Goal: Information Seeking & Learning: Learn about a topic

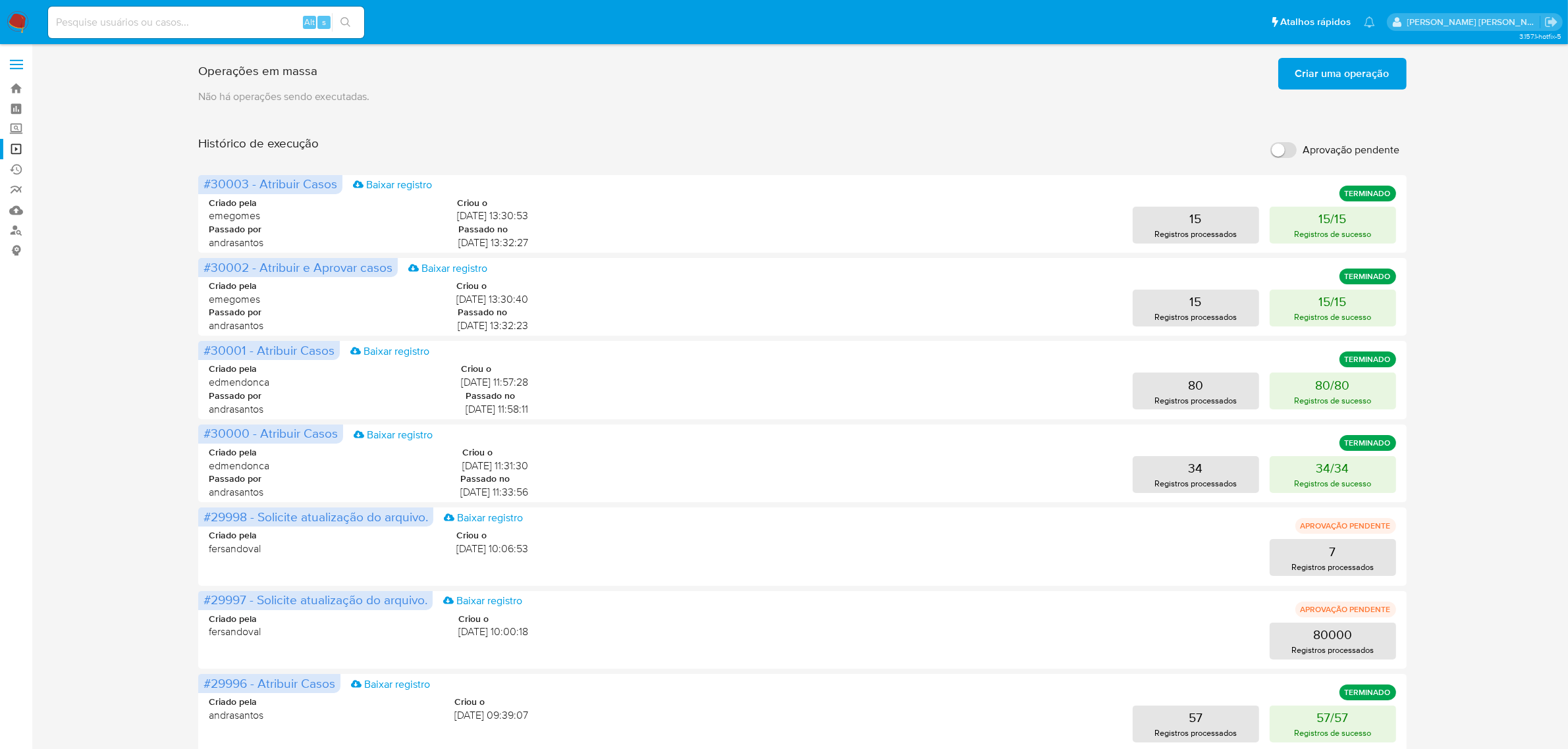
click at [238, 32] on div "Alt s" at bounding box center [206, 23] width 316 height 32
click at [235, 22] on input at bounding box center [206, 22] width 316 height 17
paste input "QmTohIr4xMlTh4Yp0bwwQ3nQ"
type input "QmTohIr4xMlTh4Yp0bwwQ3nQ"
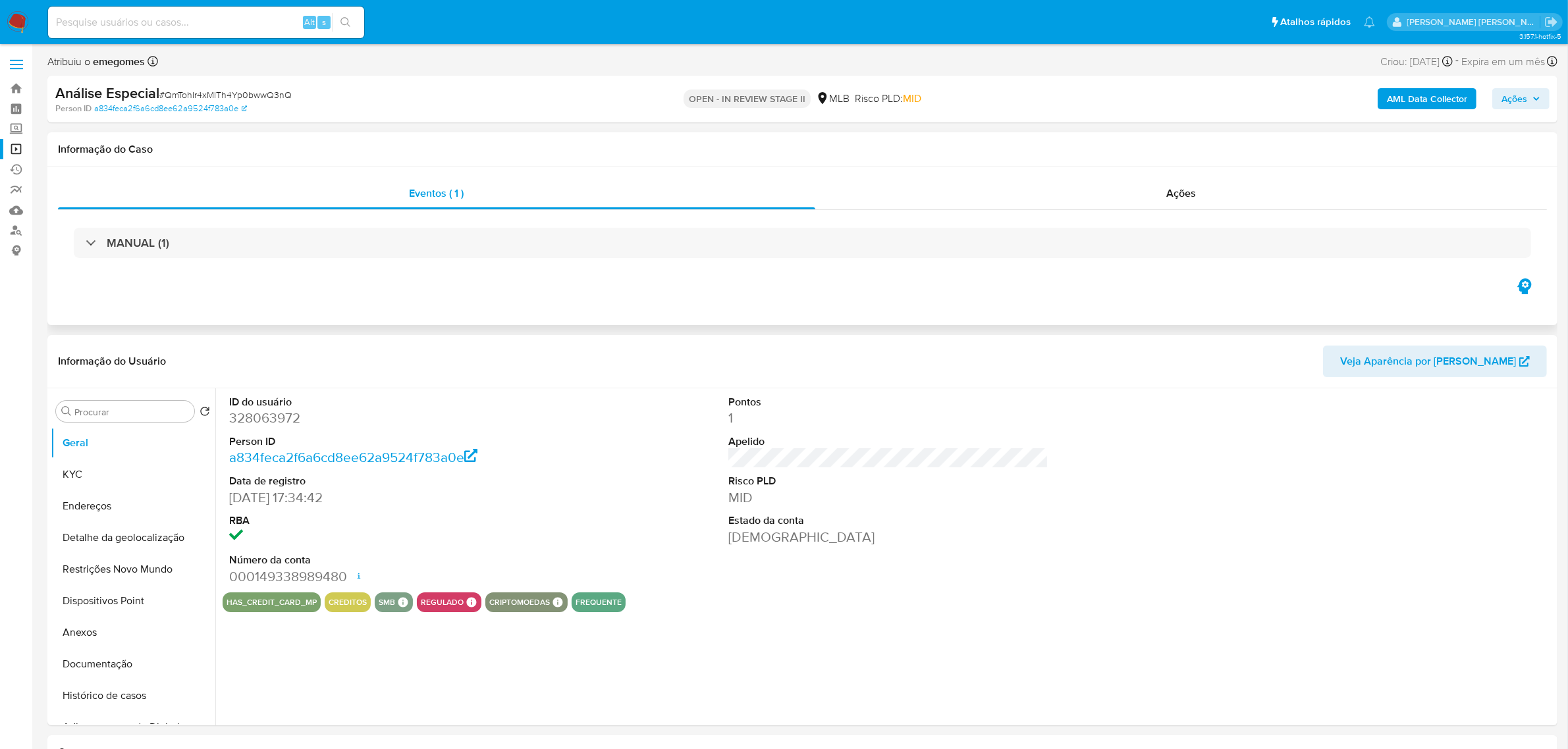
select select "10"
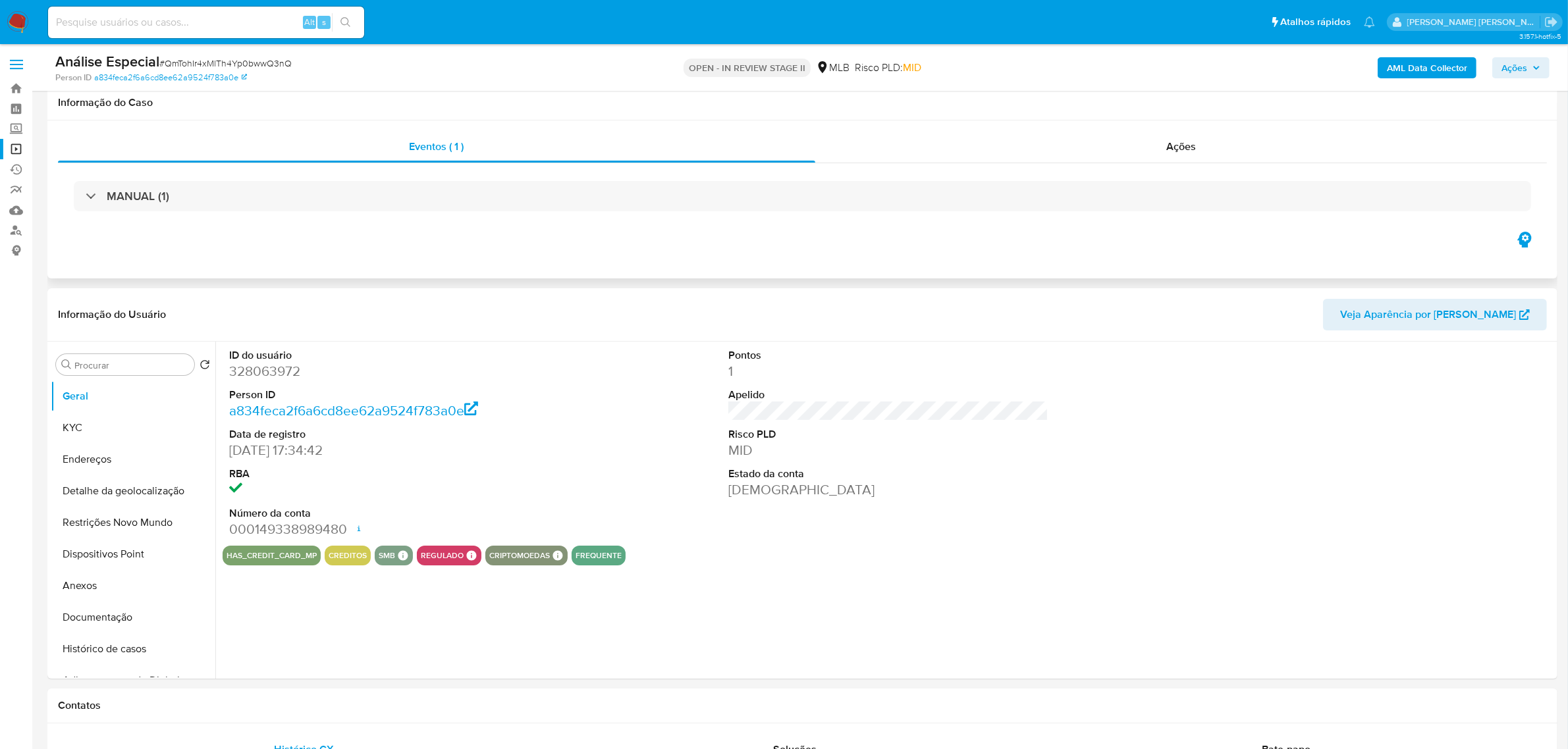
scroll to position [82, 0]
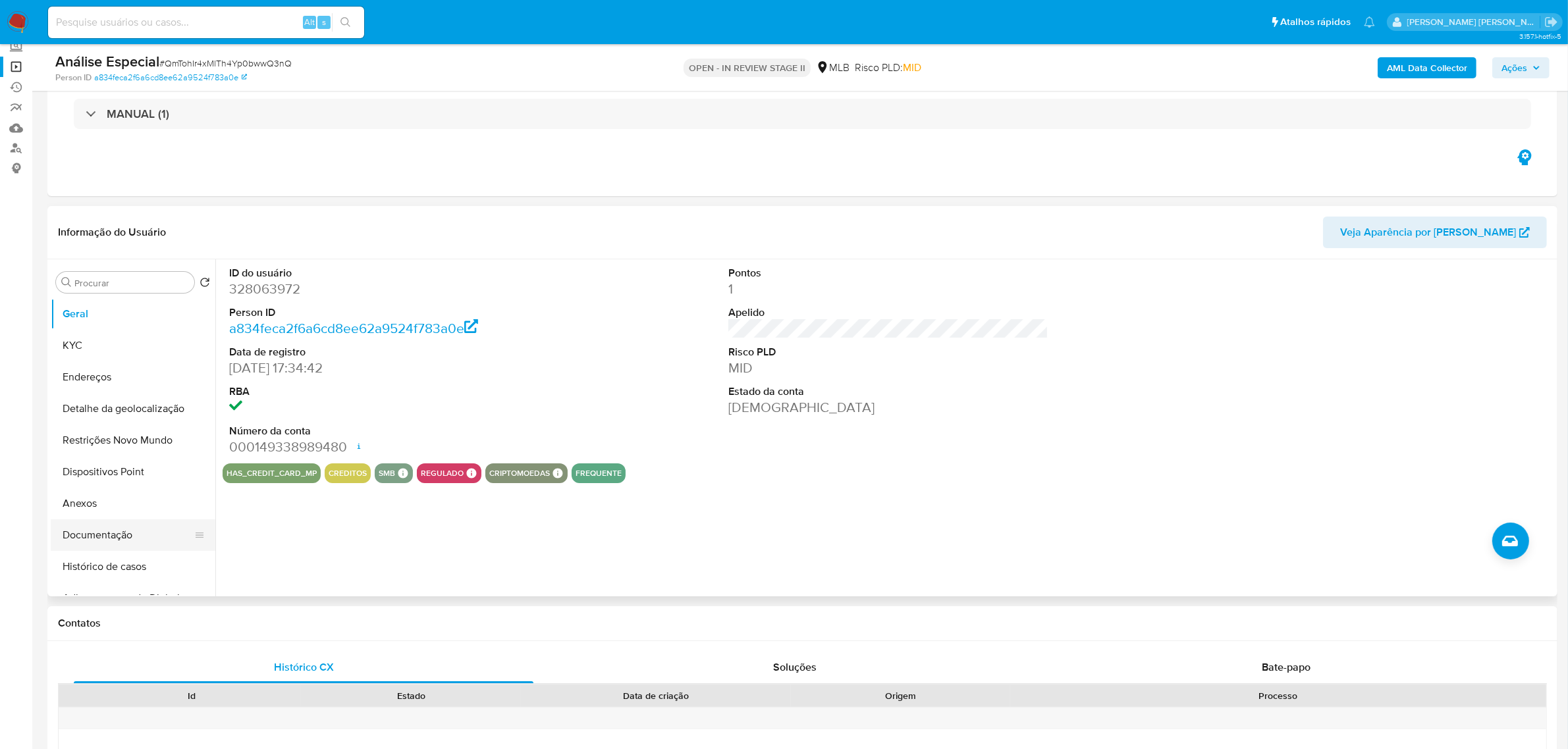
click at [114, 542] on button "Documentação" at bounding box center [128, 535] width 154 height 32
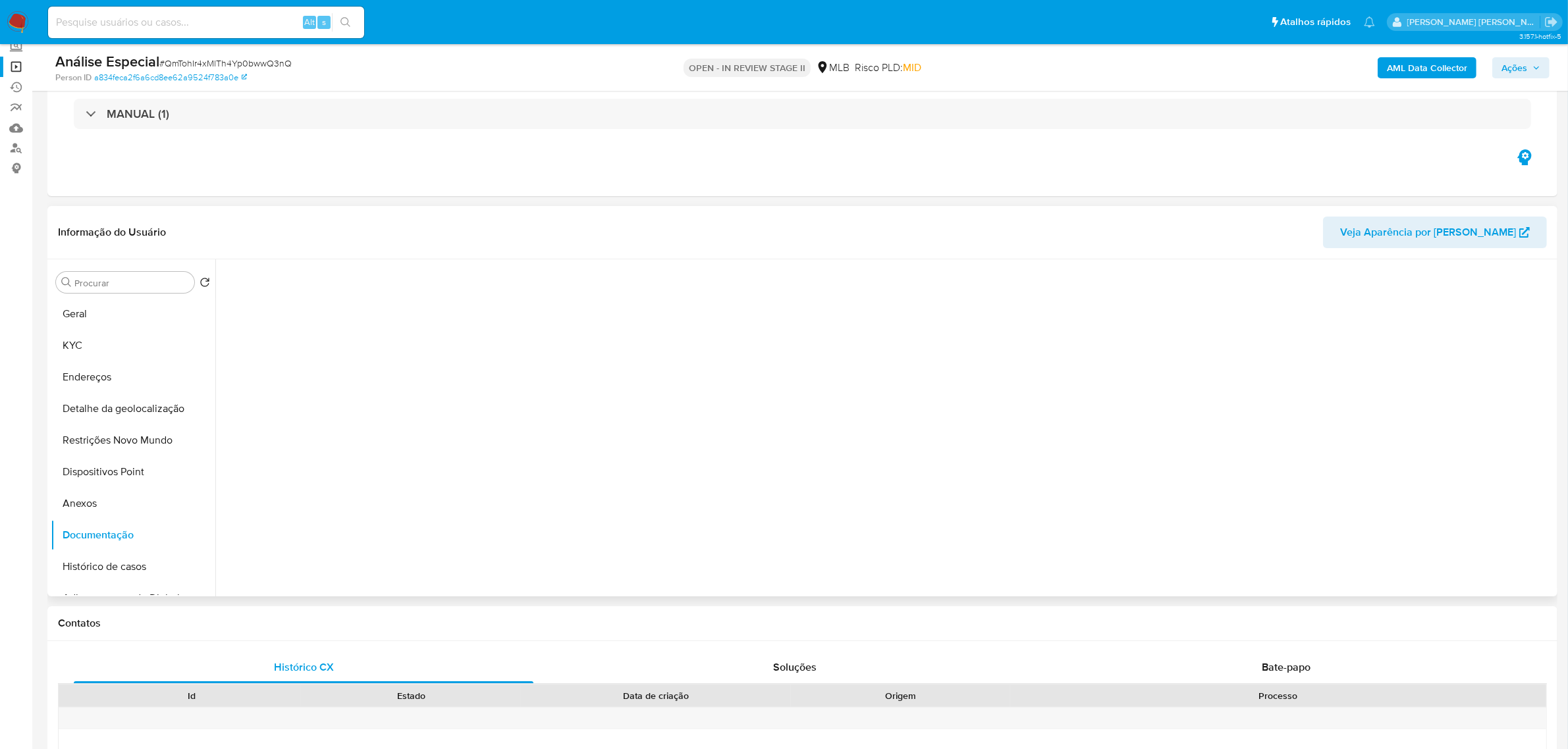
scroll to position [107, 0]
click at [1275, 677] on div "Bate-papo" at bounding box center [1286, 668] width 460 height 32
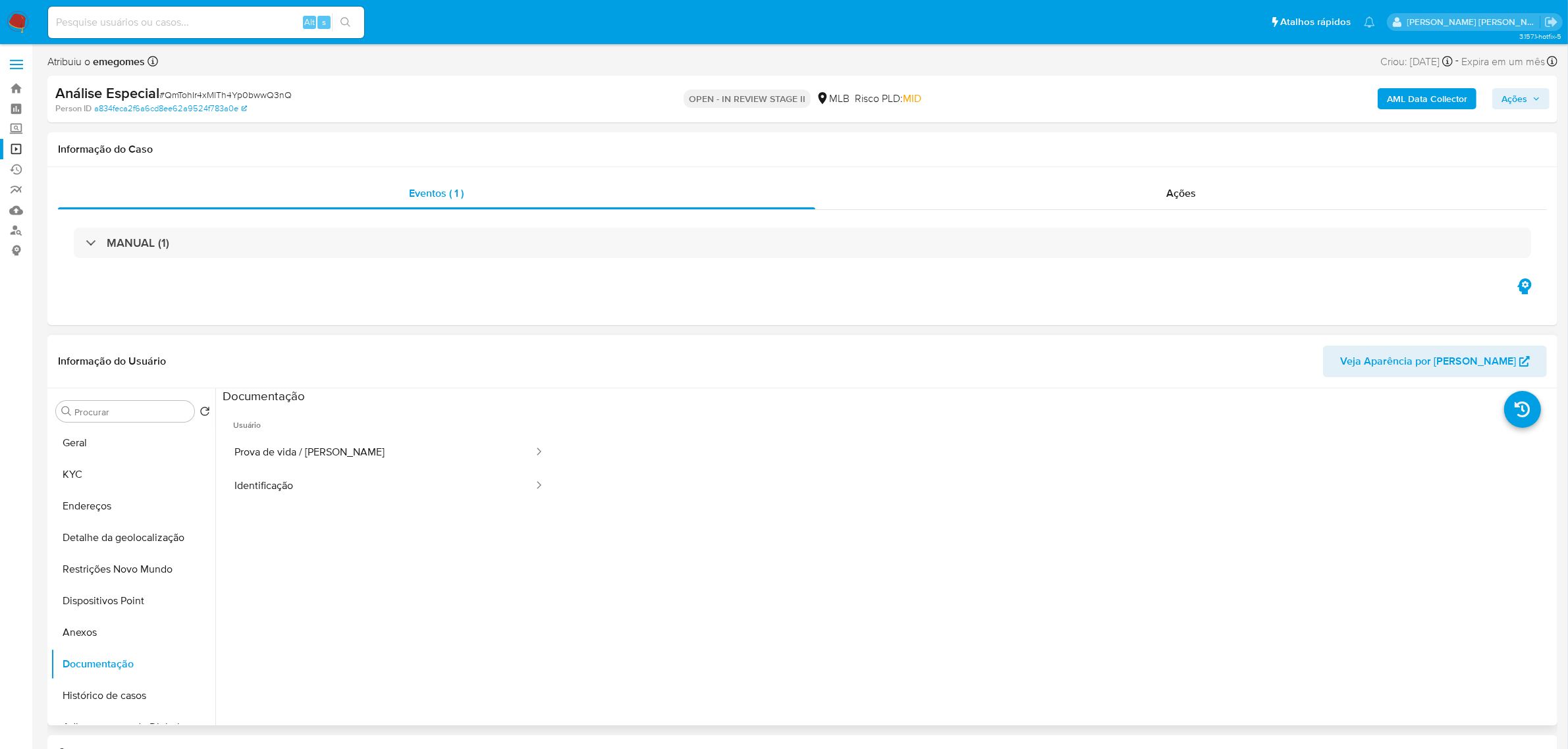
scroll to position [0, 0]
click at [357, 492] on button "Identificação" at bounding box center [379, 487] width 312 height 34
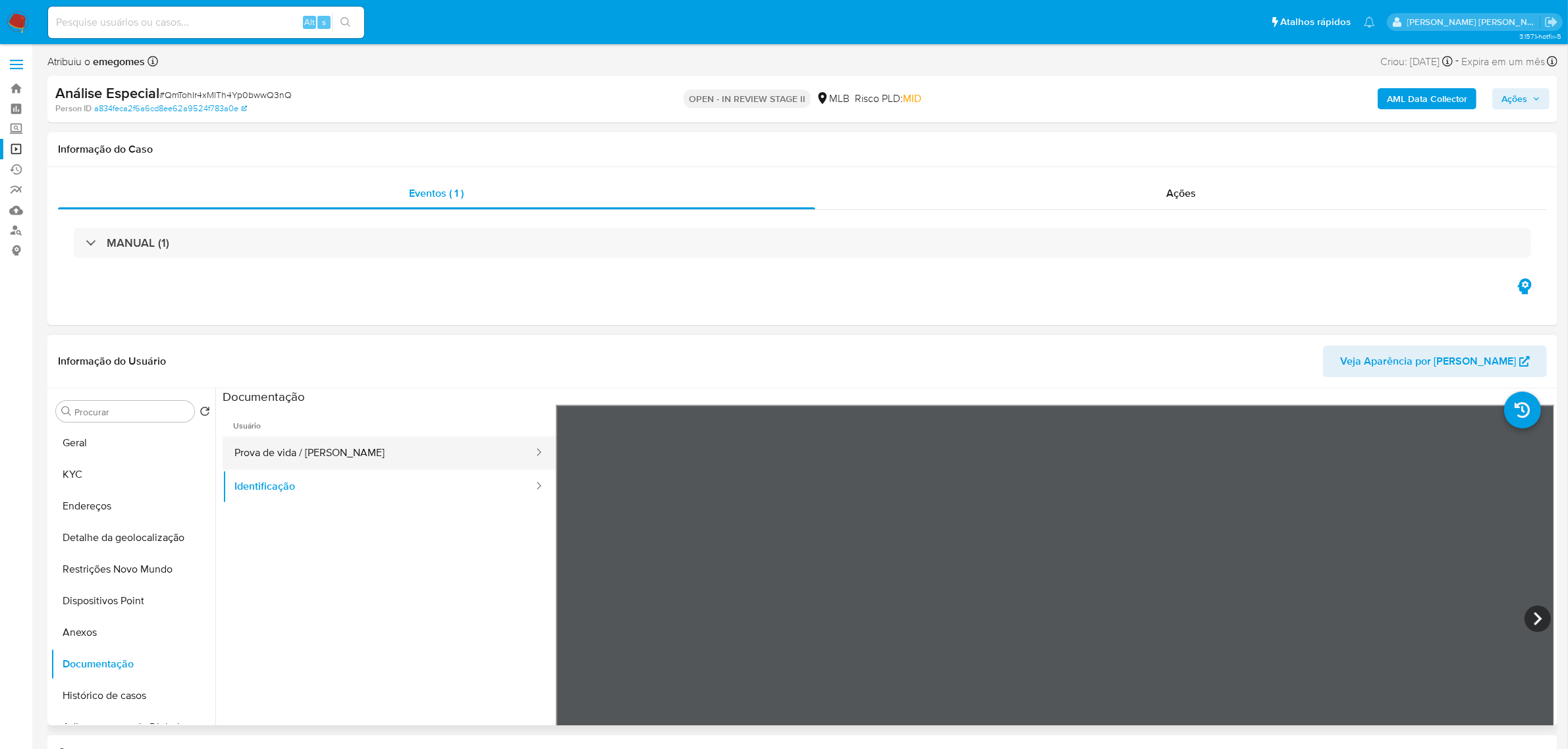
click at [359, 452] on button "Prova de vida / [PERSON_NAME]" at bounding box center [379, 454] width 312 height 34
click at [14, 64] on span at bounding box center [16, 65] width 13 height 2
click at [0, 0] on input "checkbox" at bounding box center [0, 0] width 0 height 0
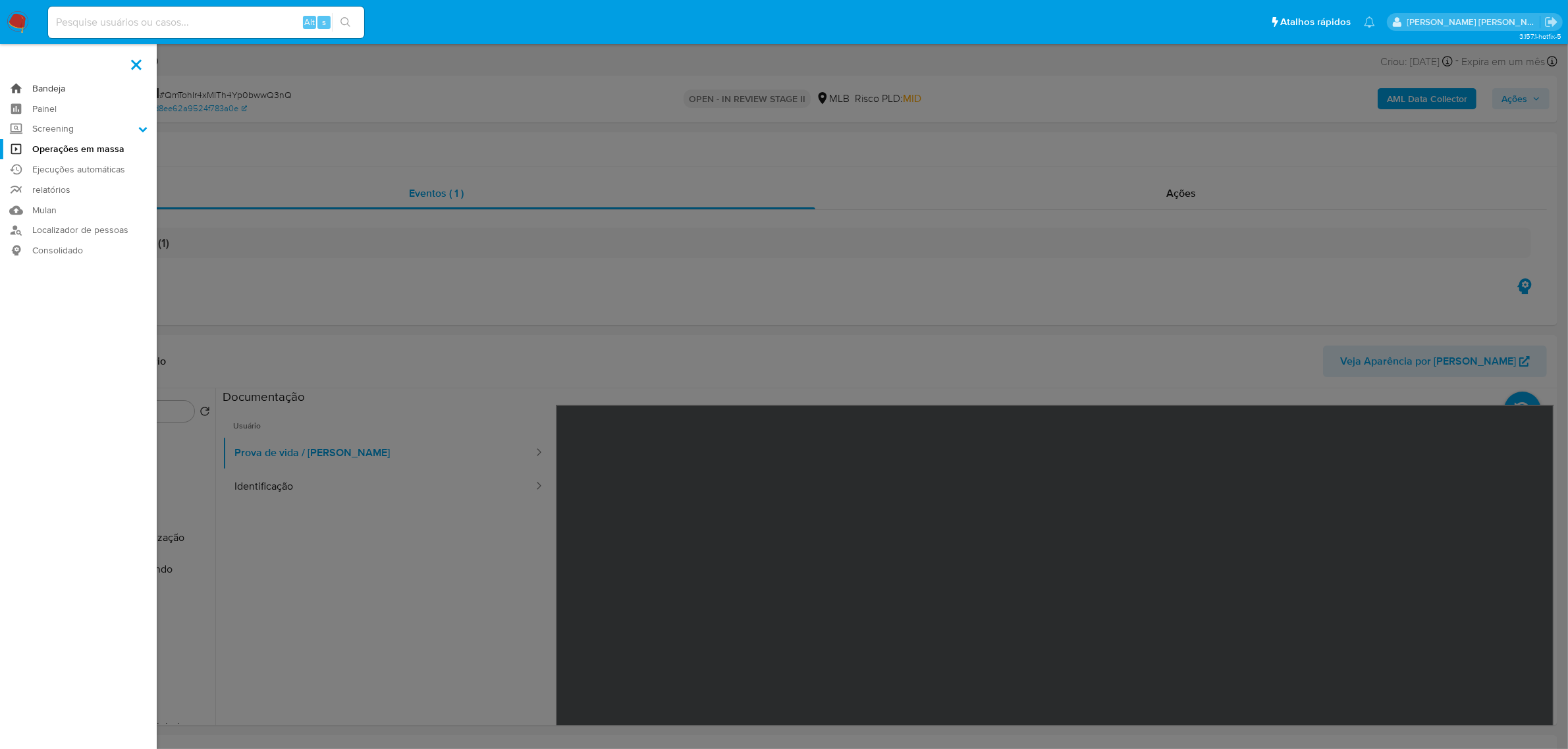
click at [58, 82] on link "Bandeja" at bounding box center [78, 88] width 157 height 20
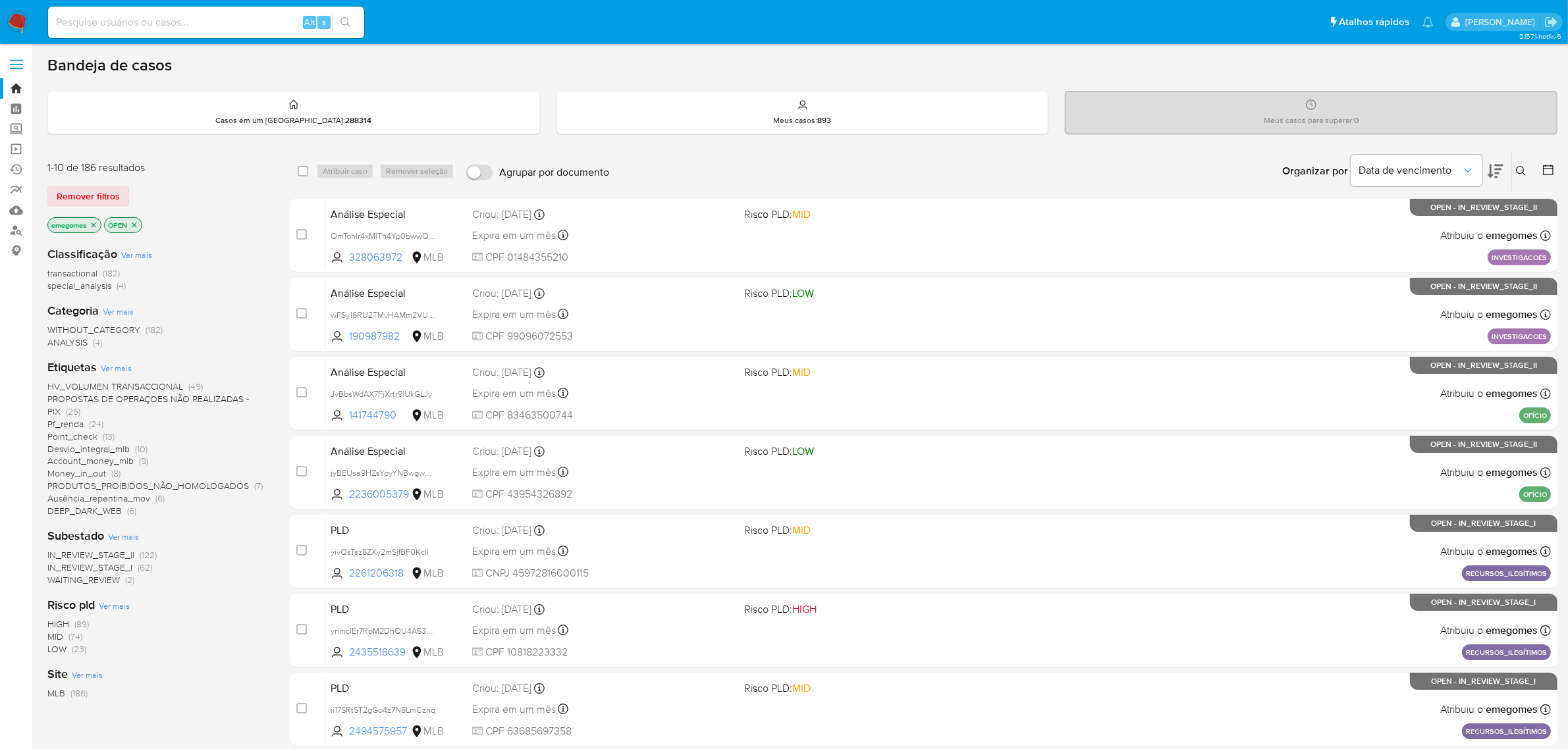
click at [70, 423] on span "Pf_renda" at bounding box center [65, 423] width 36 height 13
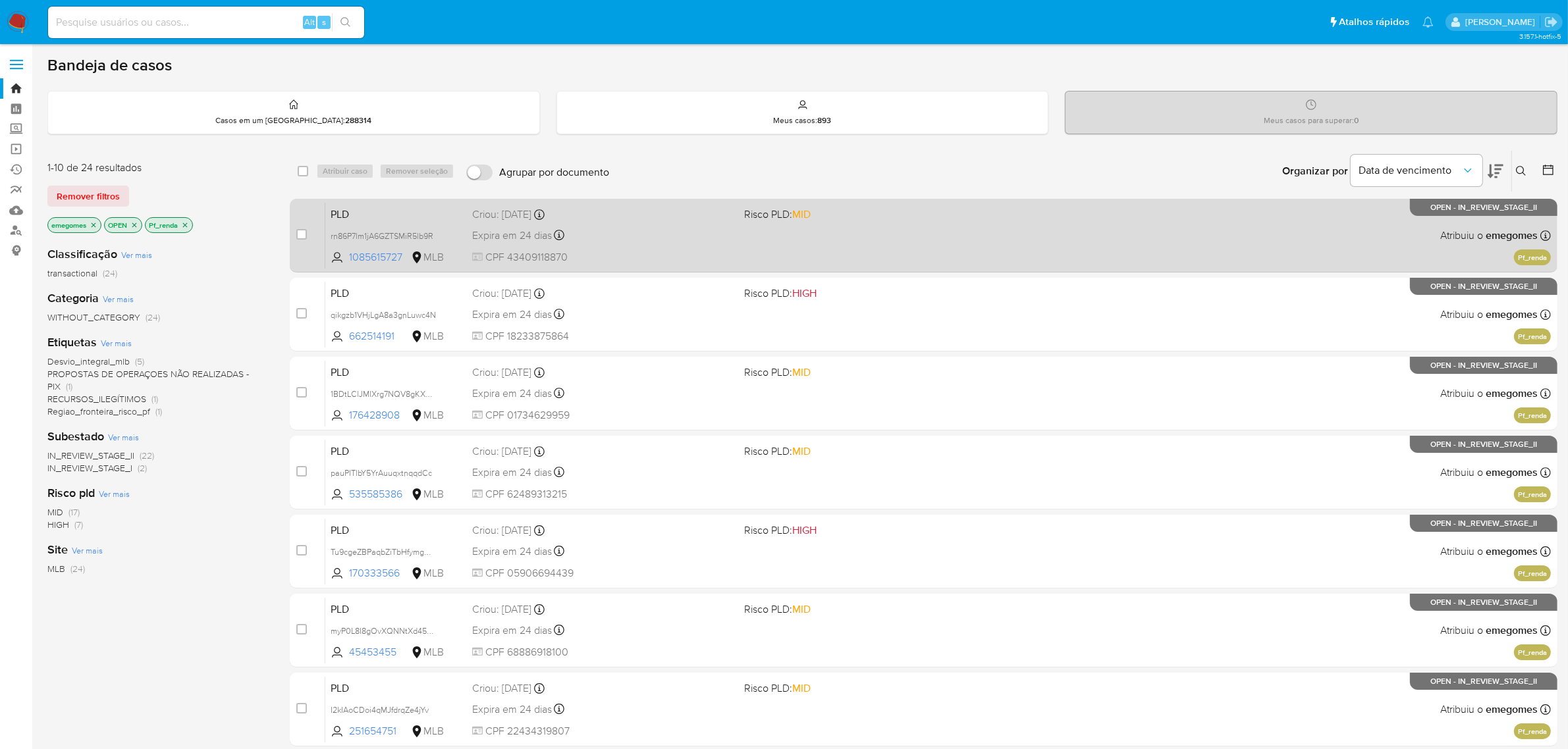
click at [670, 236] on div "Expira em 24 dias Expira em 26/09/2025 00:32:29" at bounding box center [603, 235] width 262 height 18
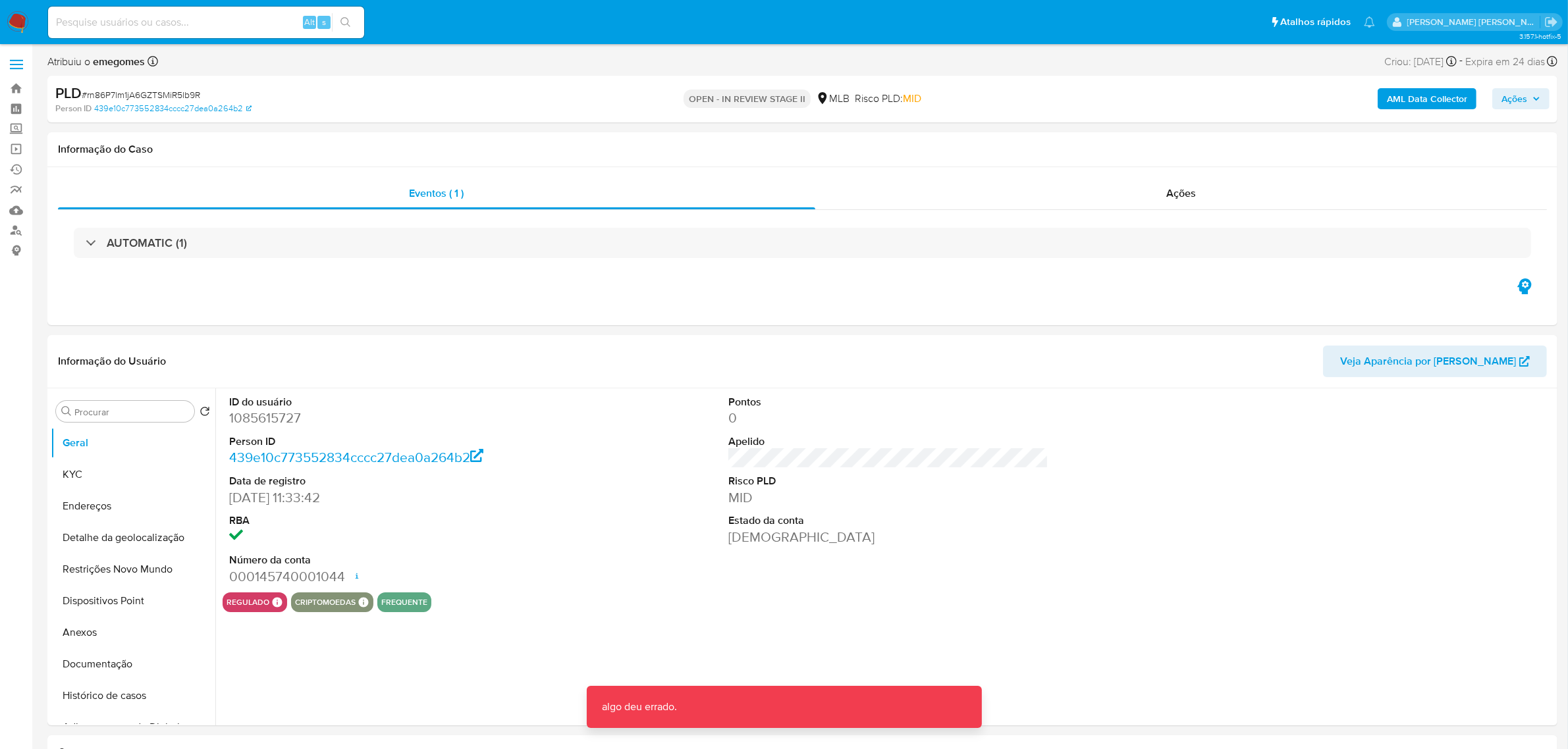
select select "10"
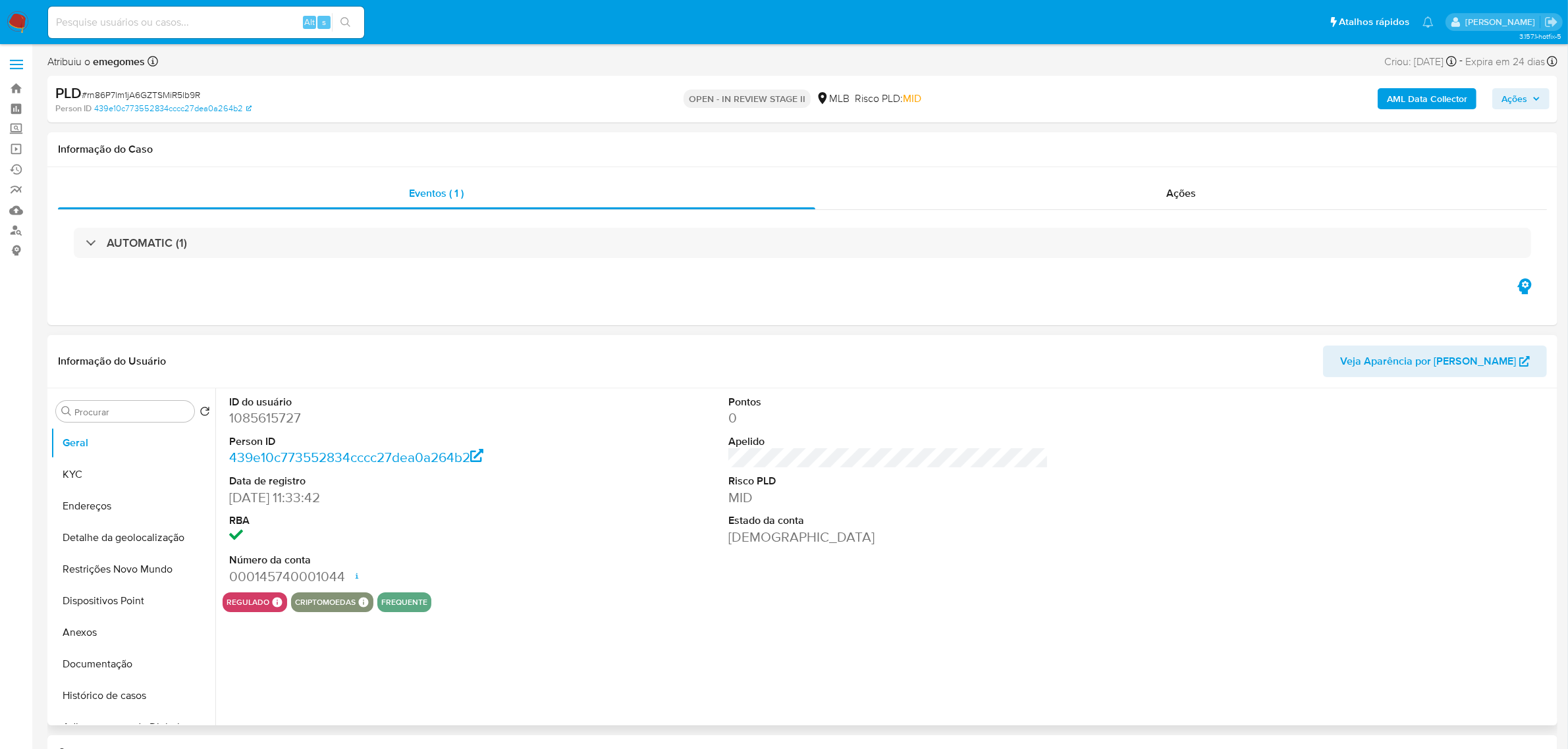
select select "10"
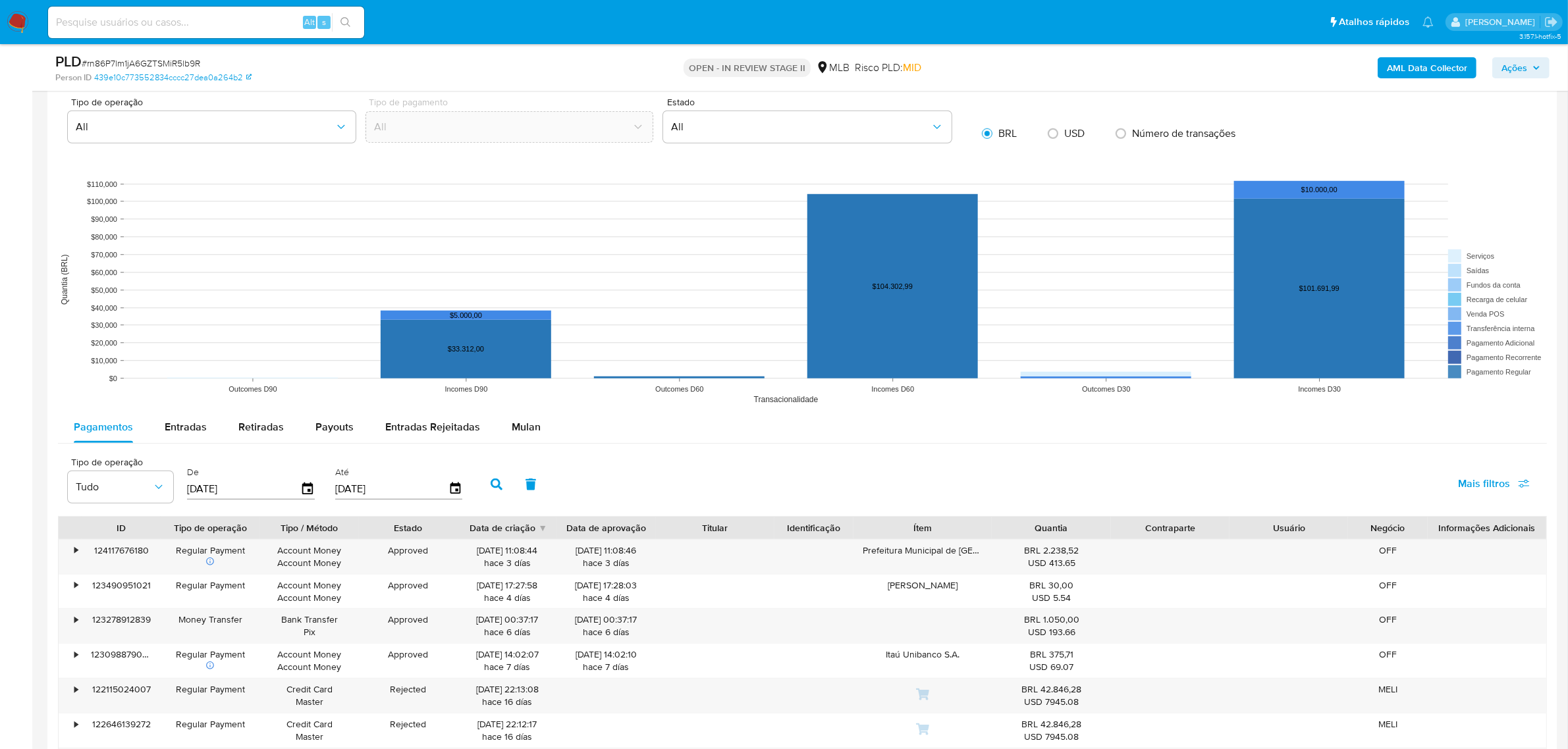
scroll to position [1234, 0]
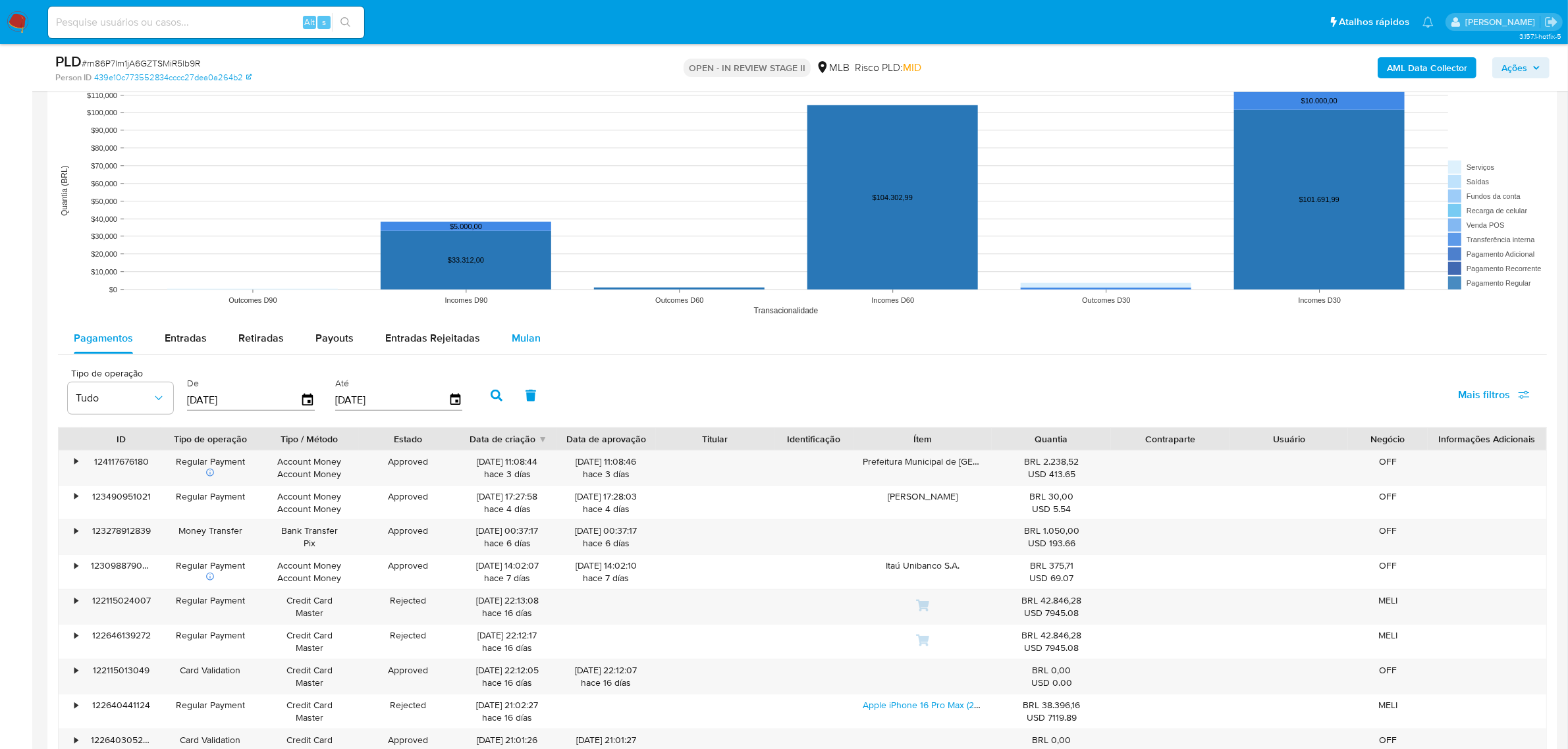
click at [530, 339] on span "Mulan" at bounding box center [526, 338] width 29 height 15
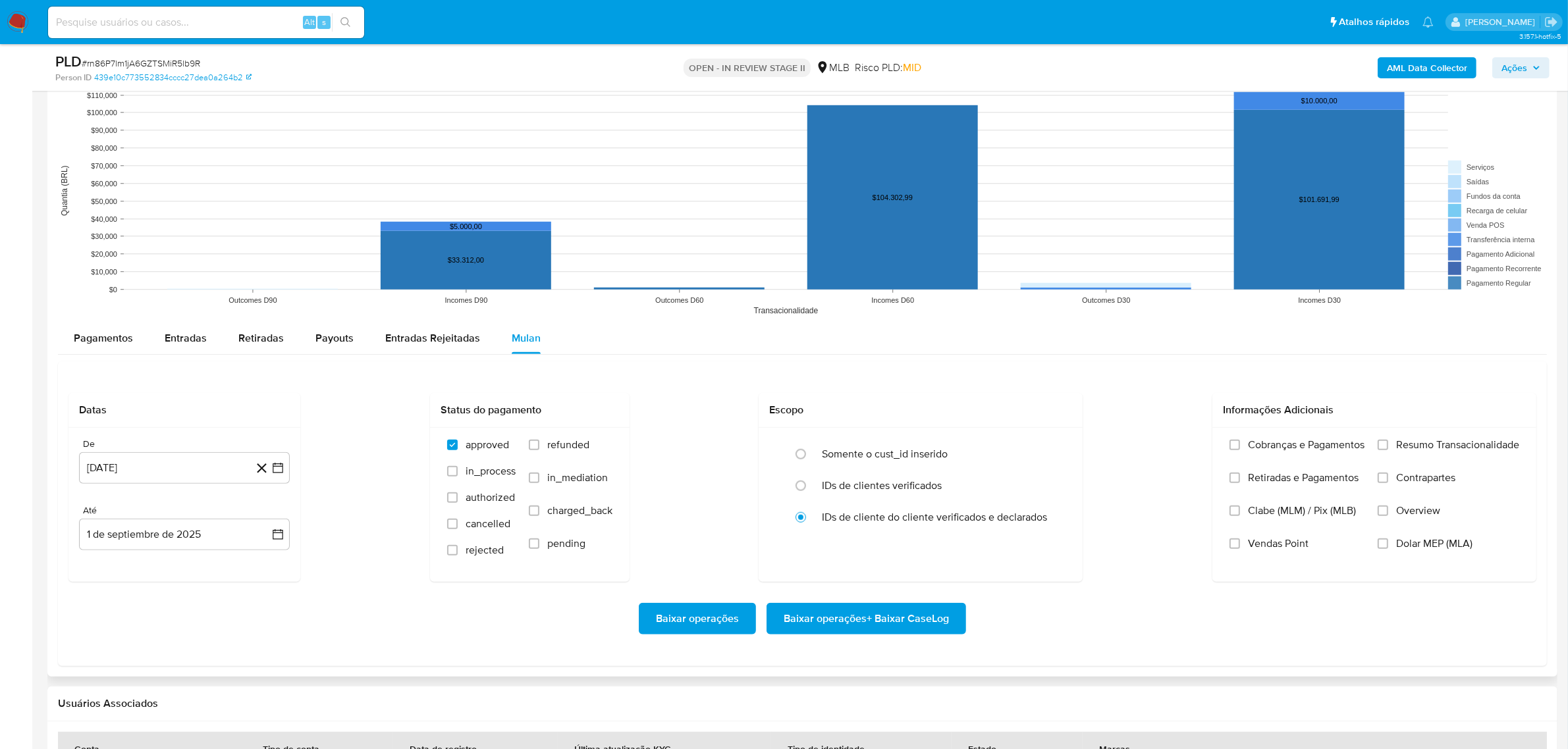
click at [306, 392] on div "Datas De [DATE] [DATE] Até 1 de septiembre de 2025 [DATE] Status do pagamento a…" at bounding box center [802, 513] width 1489 height 305
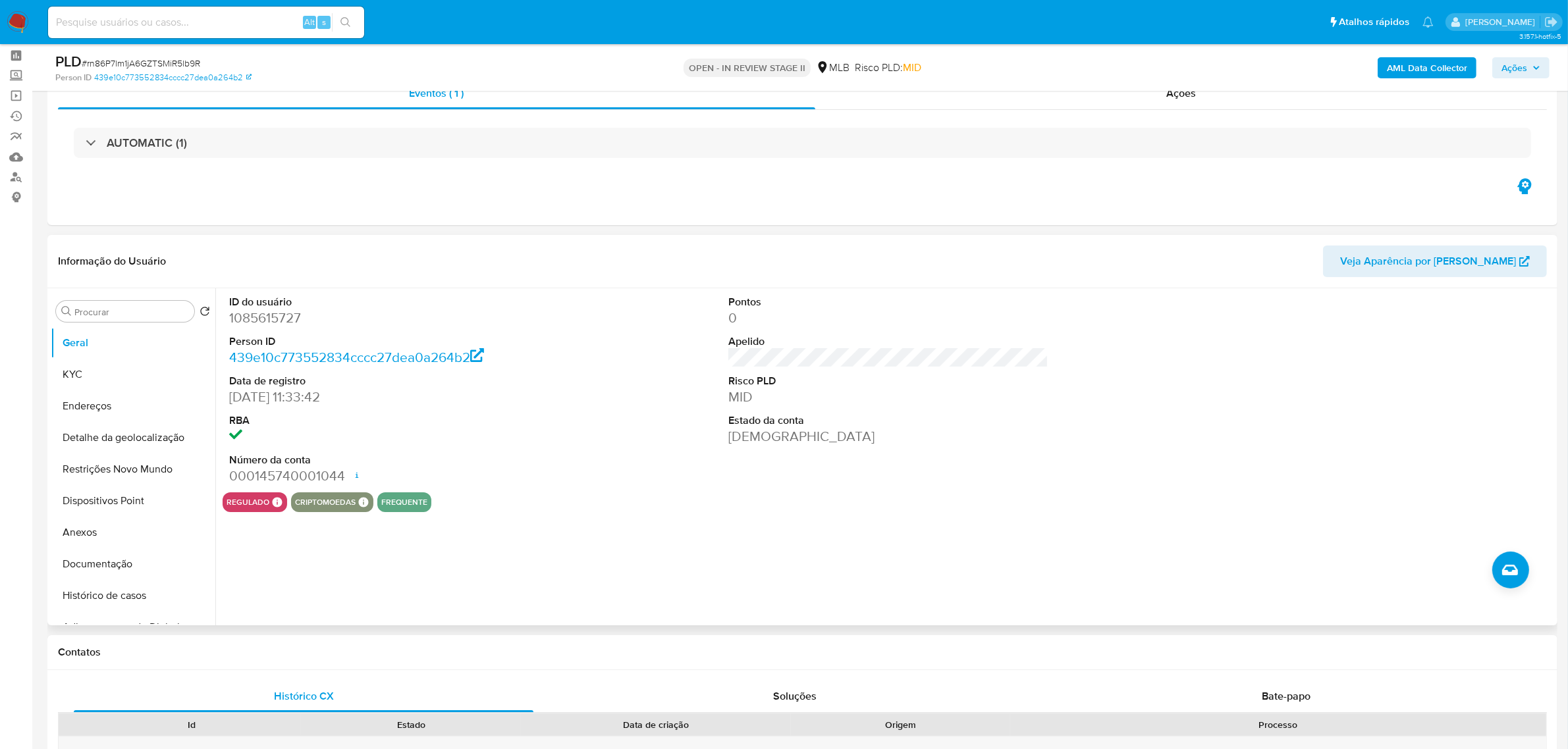
scroll to position [82, 0]
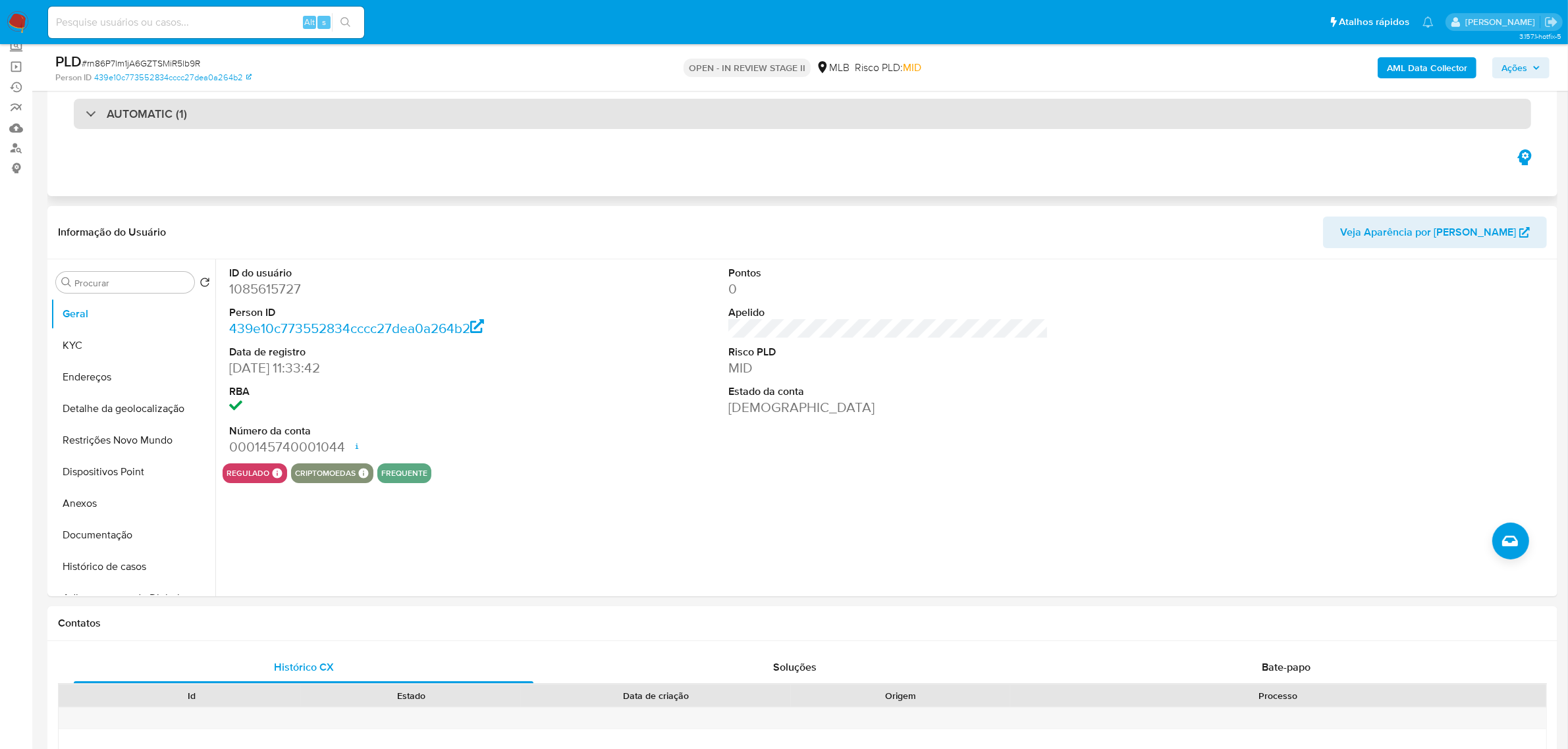
click at [226, 112] on div "AUTOMATIC (1)" at bounding box center [802, 114] width 1457 height 30
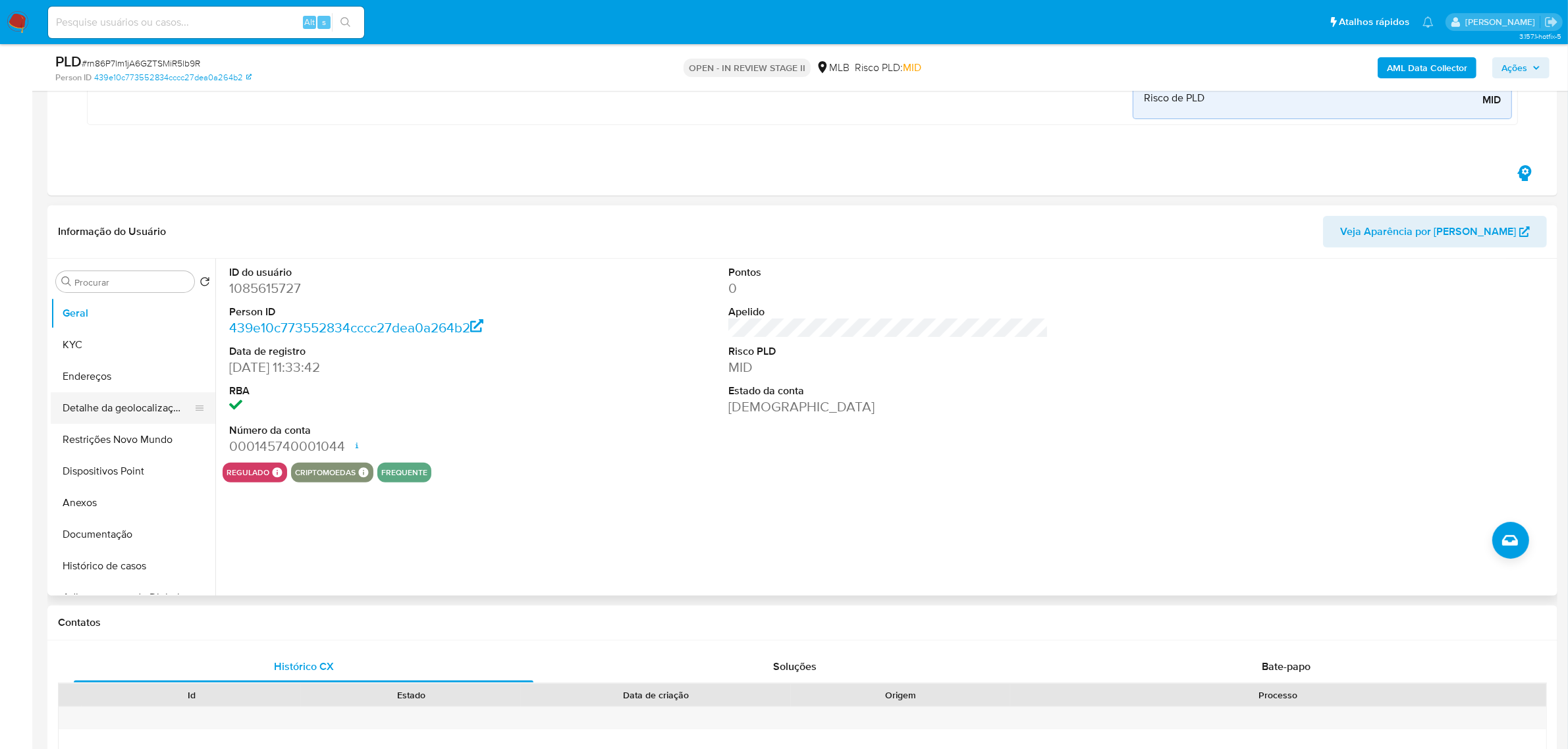
scroll to position [494, 0]
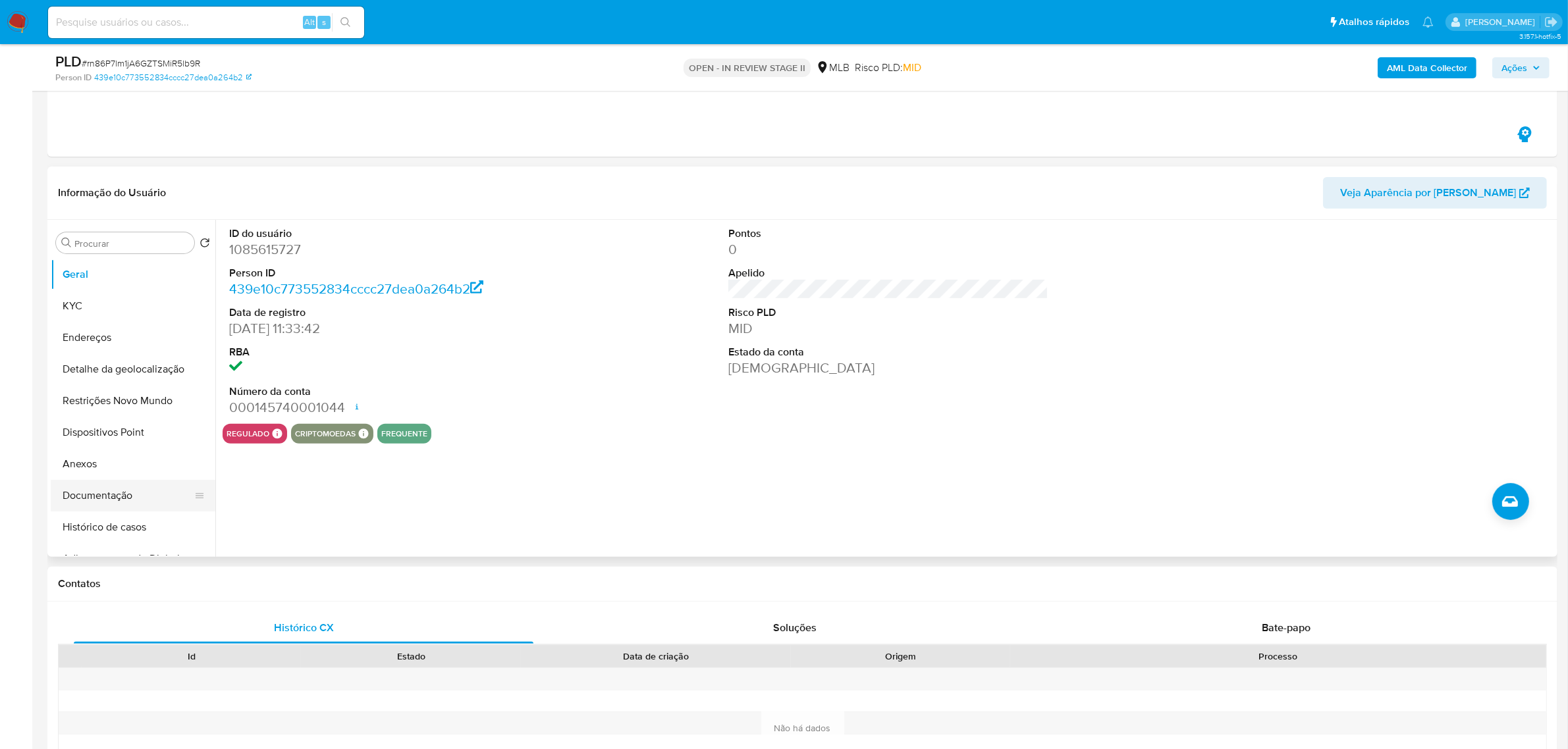
click at [110, 490] on button "Documentação" at bounding box center [128, 496] width 154 height 32
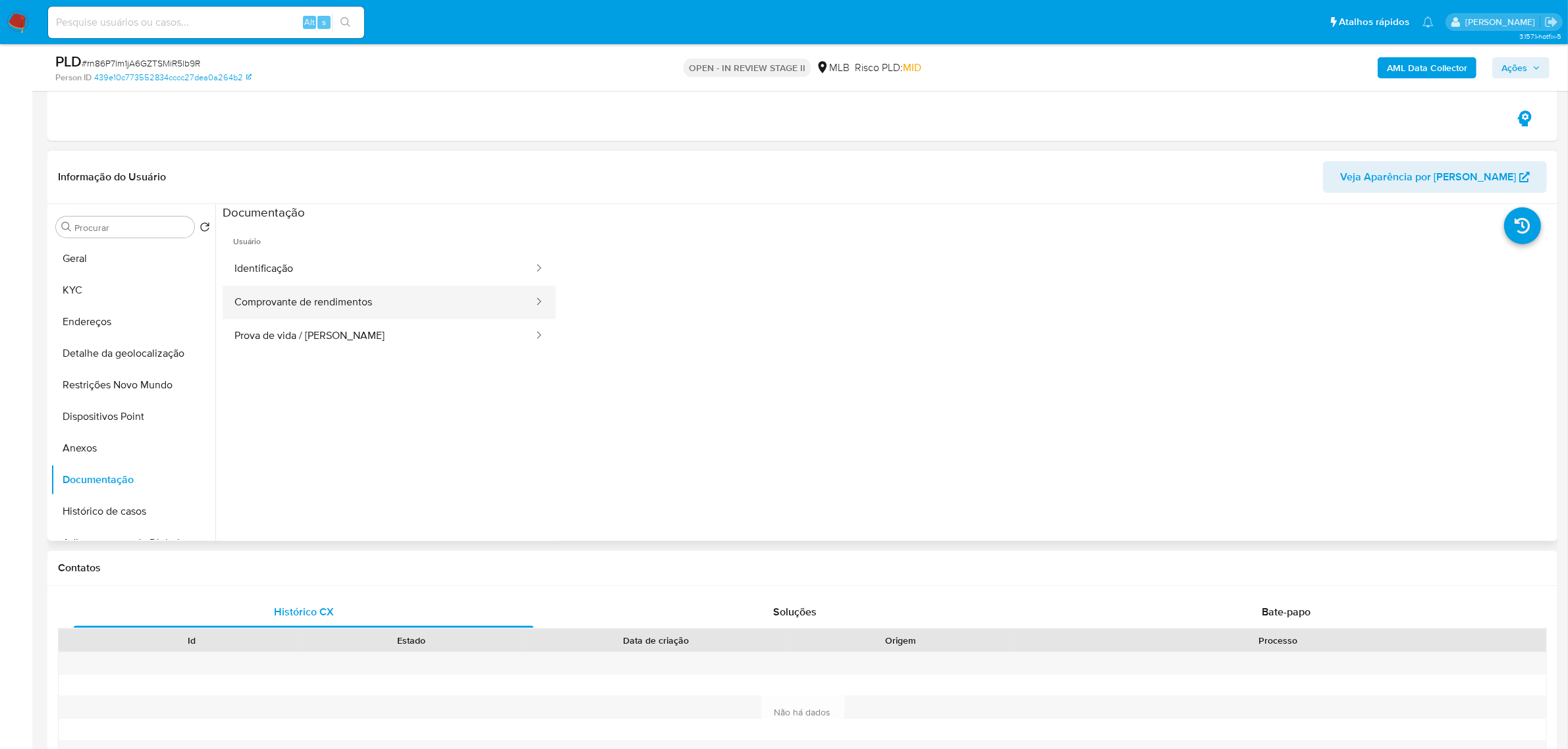
click at [340, 300] on button "Comprovante de rendimentos" at bounding box center [379, 303] width 312 height 34
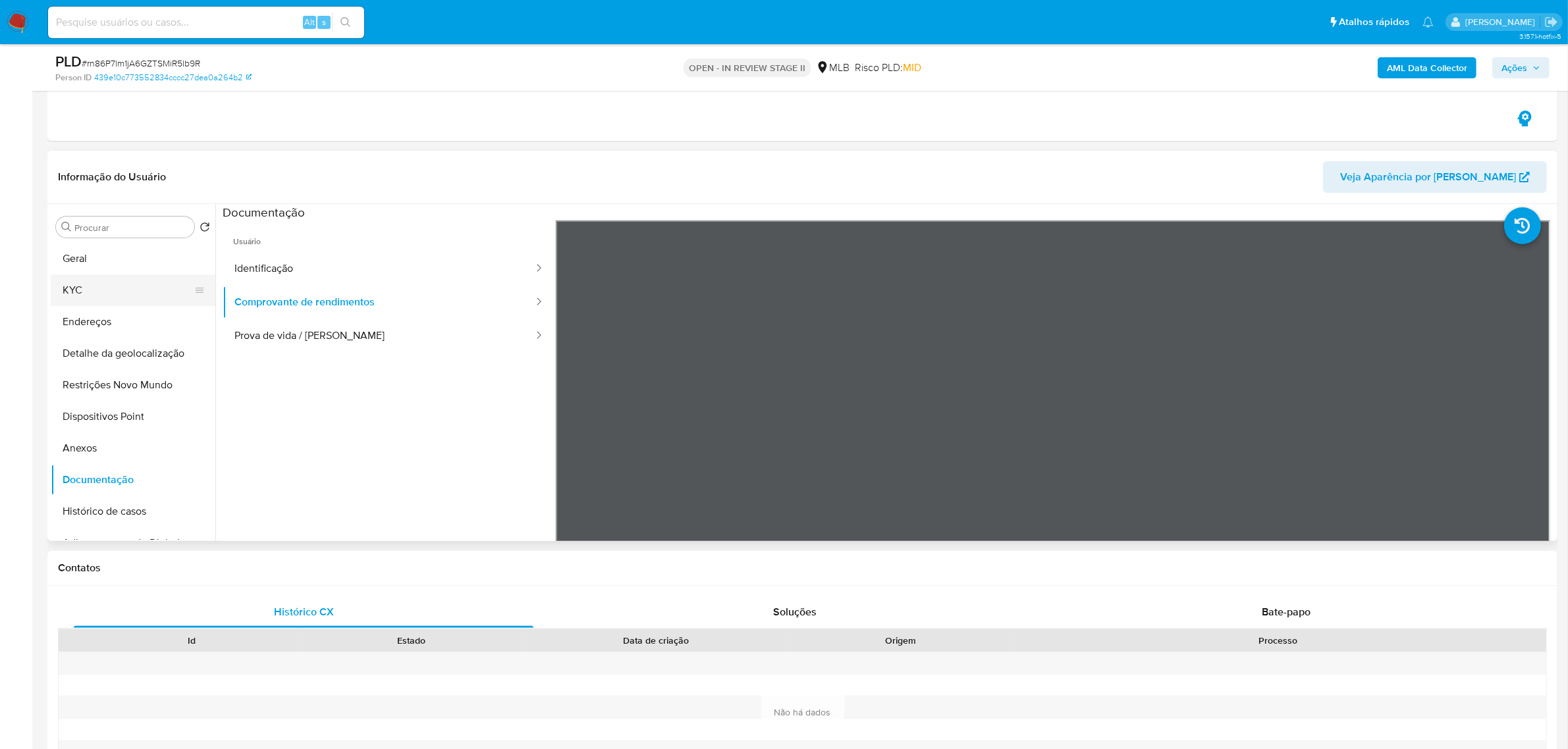
click at [74, 281] on button "KYC" at bounding box center [128, 291] width 154 height 32
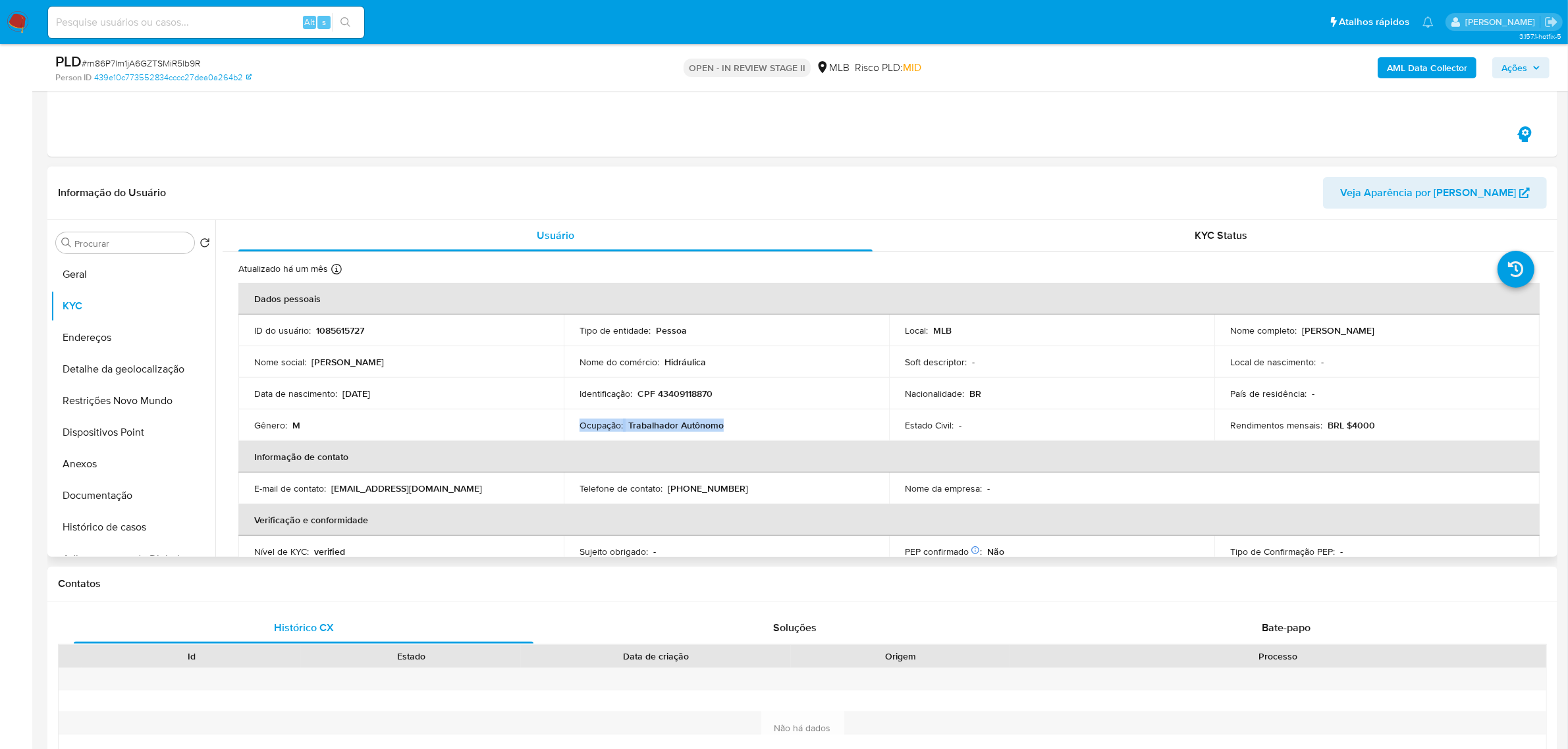
drag, startPoint x: 756, startPoint y: 425, endPoint x: 568, endPoint y: 421, distance: 187.7
click at [568, 421] on td "Ocupação : Trabalhador Autônomo" at bounding box center [726, 426] width 325 height 32
copy div "Ocupação : Trabalhador Autônomo"
